Goal: Information Seeking & Learning: Learn about a topic

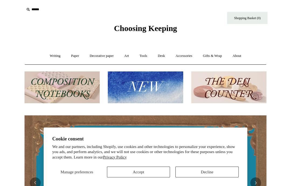
click at [129, 173] on button "Accept" at bounding box center [138, 172] width 63 height 11
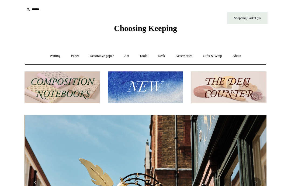
click at [72, 59] on link "Paper +" at bounding box center [75, 56] width 18 height 14
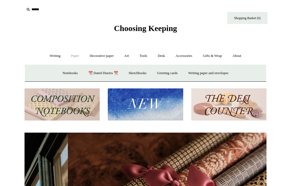
scroll to position [0, 484]
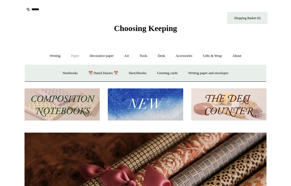
click at [93, 56] on link "Decorative paper +" at bounding box center [102, 56] width 34 height 14
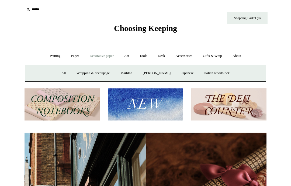
scroll to position [0, 68]
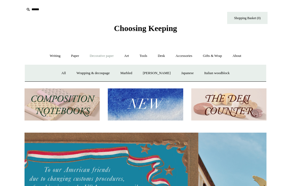
click at [57, 73] on link "All" at bounding box center [64, 73] width 14 height 14
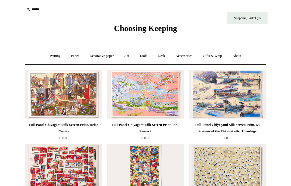
click at [71, 56] on link "Paper +" at bounding box center [75, 56] width 18 height 14
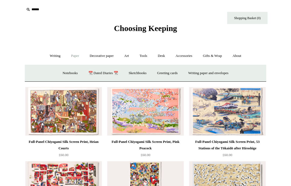
click at [61, 75] on link "Notebooks +" at bounding box center [70, 73] width 25 height 14
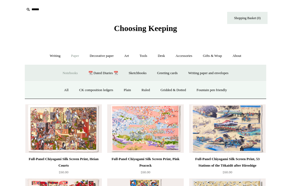
click at [61, 88] on link "All" at bounding box center [66, 90] width 14 height 14
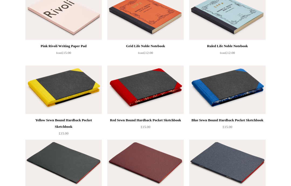
scroll to position [750, 0]
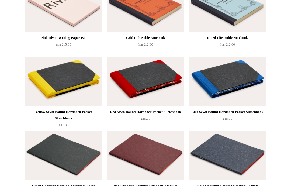
click at [129, 19] on img at bounding box center [145, 7] width 77 height 49
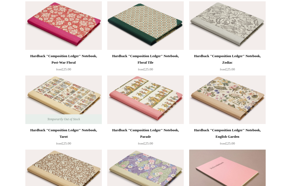
scroll to position [0, 0]
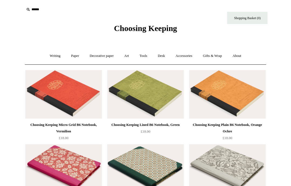
click at [75, 53] on link "Paper +" at bounding box center [75, 56] width 18 height 14
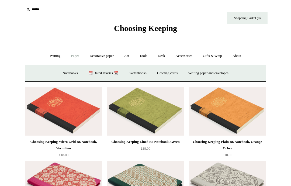
click at [226, 73] on link "Writing paper and envelopes +" at bounding box center [209, 73] width 50 height 14
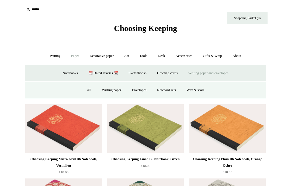
click at [92, 55] on link "Decorative paper +" at bounding box center [102, 56] width 34 height 14
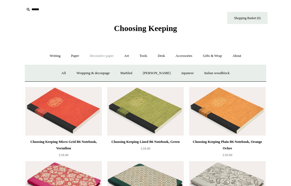
click at [31, 11] on input "text" at bounding box center [58, 10] width 66 height 10
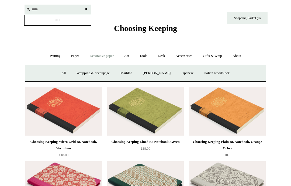
type input "*****"
click at [86, 9] on input "*" at bounding box center [85, 9] width 5 height 9
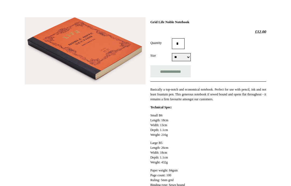
scroll to position [59, 0]
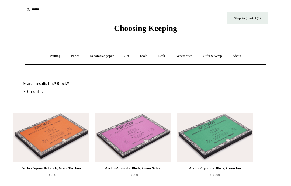
click at [55, 53] on link "Writing +" at bounding box center [55, 56] width 20 height 14
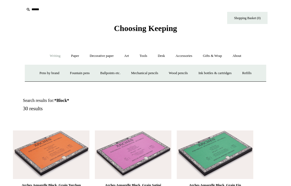
click at [72, 57] on link "Paper +" at bounding box center [75, 56] width 18 height 14
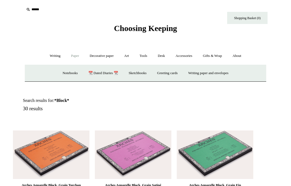
click at [136, 71] on link "Sketchbooks +" at bounding box center [138, 73] width 28 height 14
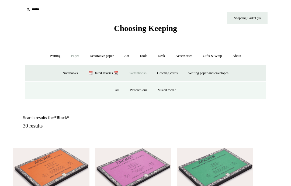
click at [112, 87] on link "All" at bounding box center [117, 90] width 14 height 14
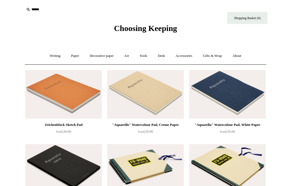
click at [71, 56] on link "Paper +" at bounding box center [75, 56] width 18 height 14
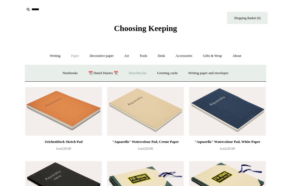
click at [228, 70] on link "Writing paper and envelopes +" at bounding box center [209, 73] width 50 height 14
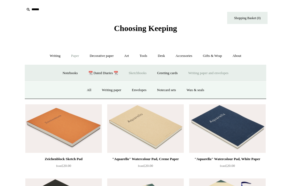
click at [88, 91] on link "All" at bounding box center [89, 90] width 14 height 14
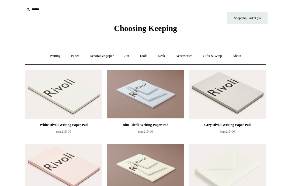
click at [73, 59] on link "Paper +" at bounding box center [75, 56] width 18 height 14
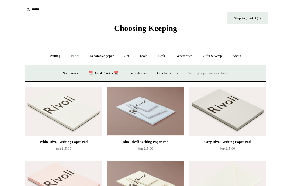
click at [166, 75] on link "Greeting cards +" at bounding box center [167, 73] width 30 height 14
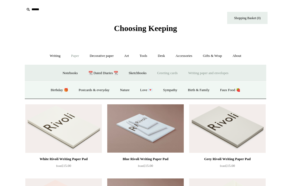
click at [125, 88] on link "Nature" at bounding box center [124, 90] width 19 height 14
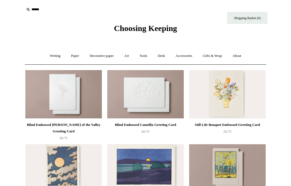
click at [101, 57] on link "Decorative paper +" at bounding box center [102, 56] width 34 height 14
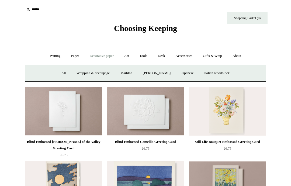
click at [233, 73] on link "Italian woodblock" at bounding box center [217, 73] width 35 height 14
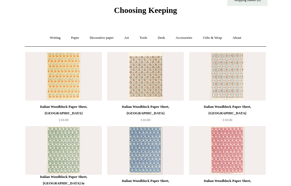
scroll to position [18, 0]
click at [94, 37] on link "Decorative paper +" at bounding box center [102, 38] width 34 height 14
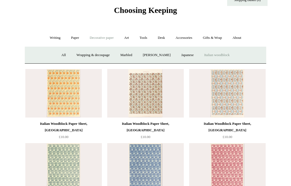
click at [88, 59] on link "Wrapping & decoupage" at bounding box center [93, 55] width 43 height 14
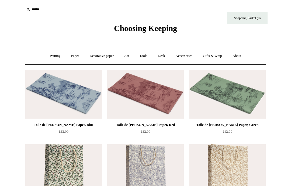
click at [74, 54] on link "Paper +" at bounding box center [75, 56] width 18 height 14
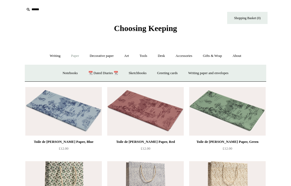
click at [61, 75] on link "Notebooks +" at bounding box center [70, 73] width 25 height 14
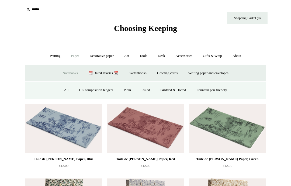
click at [59, 88] on link "All" at bounding box center [66, 90] width 14 height 14
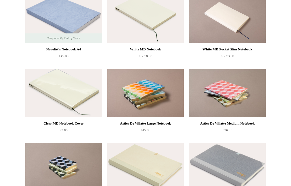
scroll to position [1343, 0]
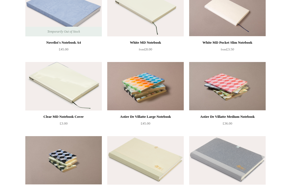
click at [128, 94] on img at bounding box center [145, 86] width 77 height 49
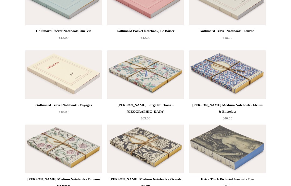
scroll to position [1726, 0]
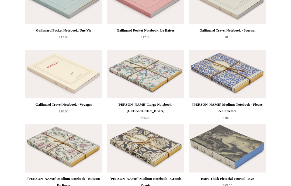
click at [259, 87] on img at bounding box center [227, 74] width 77 height 49
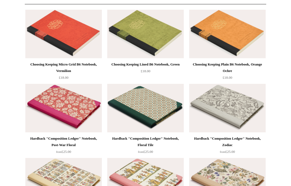
scroll to position [0, 0]
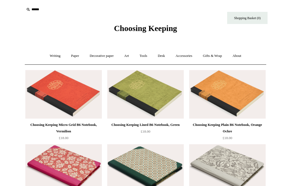
click at [32, 8] on input "text" at bounding box center [58, 10] width 66 height 10
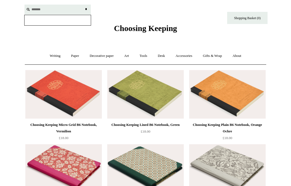
type input "*******"
click at [86, 9] on input "*" at bounding box center [85, 9] width 5 height 9
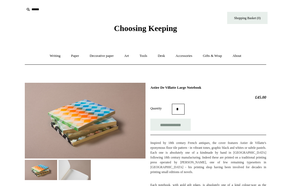
click at [75, 170] on img at bounding box center [75, 170] width 32 height 20
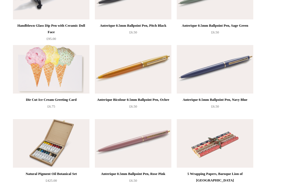
scroll to position [958, 0]
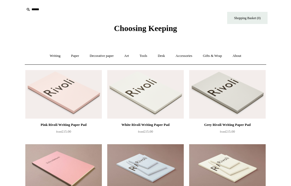
click at [191, 57] on link "Accessories +" at bounding box center [184, 56] width 26 height 14
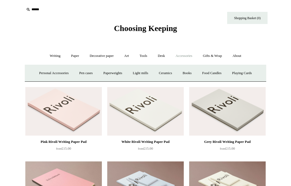
click at [221, 57] on link "Gifts & Wrap +" at bounding box center [212, 56] width 29 height 14
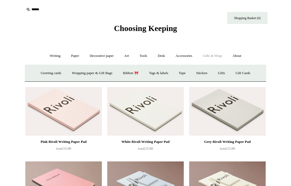
click at [189, 54] on link "Accessories +" at bounding box center [184, 56] width 26 height 14
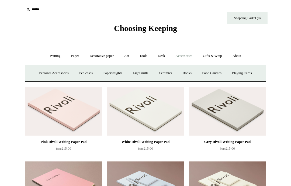
click at [162, 54] on link "Desk +" at bounding box center [161, 56] width 17 height 14
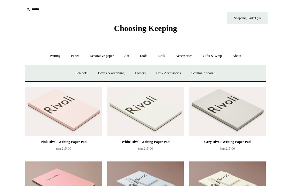
click at [148, 59] on link "Tools +" at bounding box center [144, 56] width 18 height 14
click at [125, 56] on link "Art +" at bounding box center [126, 56] width 14 height 14
click at [242, 73] on link "Nibs & ink" at bounding box center [229, 73] width 25 height 14
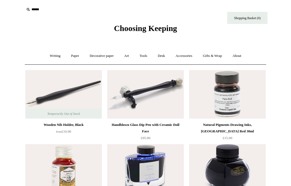
click at [190, 57] on link "Accessories +" at bounding box center [184, 56] width 26 height 14
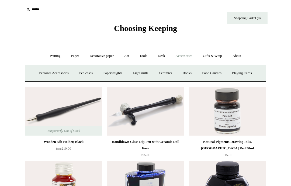
click at [192, 73] on link "Books" at bounding box center [187, 73] width 19 height 14
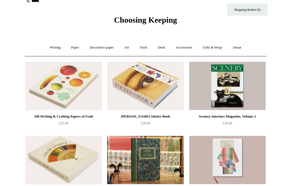
scroll to position [8, 0]
click at [138, 44] on link "Tools +" at bounding box center [144, 47] width 18 height 14
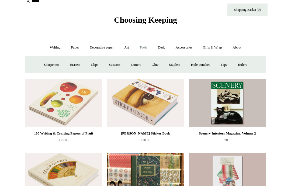
click at [159, 44] on link "Desk +" at bounding box center [161, 47] width 17 height 14
click at [108, 68] on link "Boxes & archiving" at bounding box center [111, 65] width 36 height 14
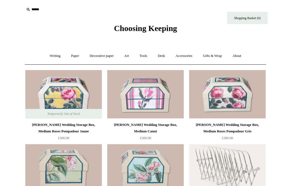
click at [52, 54] on link "Writing +" at bounding box center [55, 56] width 20 height 14
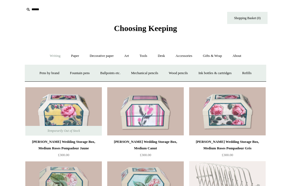
click at [190, 74] on link "Wood pencils +" at bounding box center [178, 73] width 29 height 14
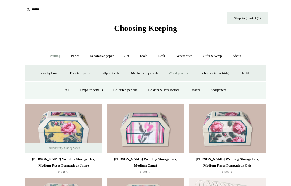
click at [60, 90] on link "All" at bounding box center [67, 90] width 14 height 14
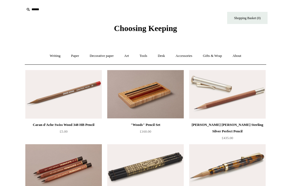
click at [51, 55] on link "Writing +" at bounding box center [55, 56] width 20 height 14
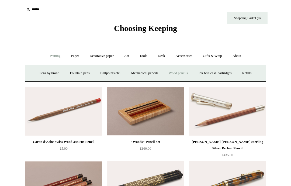
click at [73, 72] on link "Fountain pens +" at bounding box center [79, 73] width 29 height 14
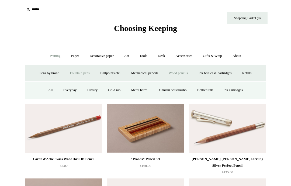
click at [46, 85] on link "All" at bounding box center [50, 90] width 14 height 14
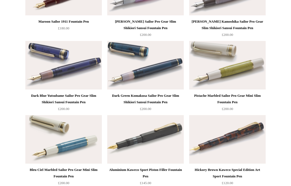
scroll to position [2660, 0]
